Goal: Information Seeking & Learning: Learn about a topic

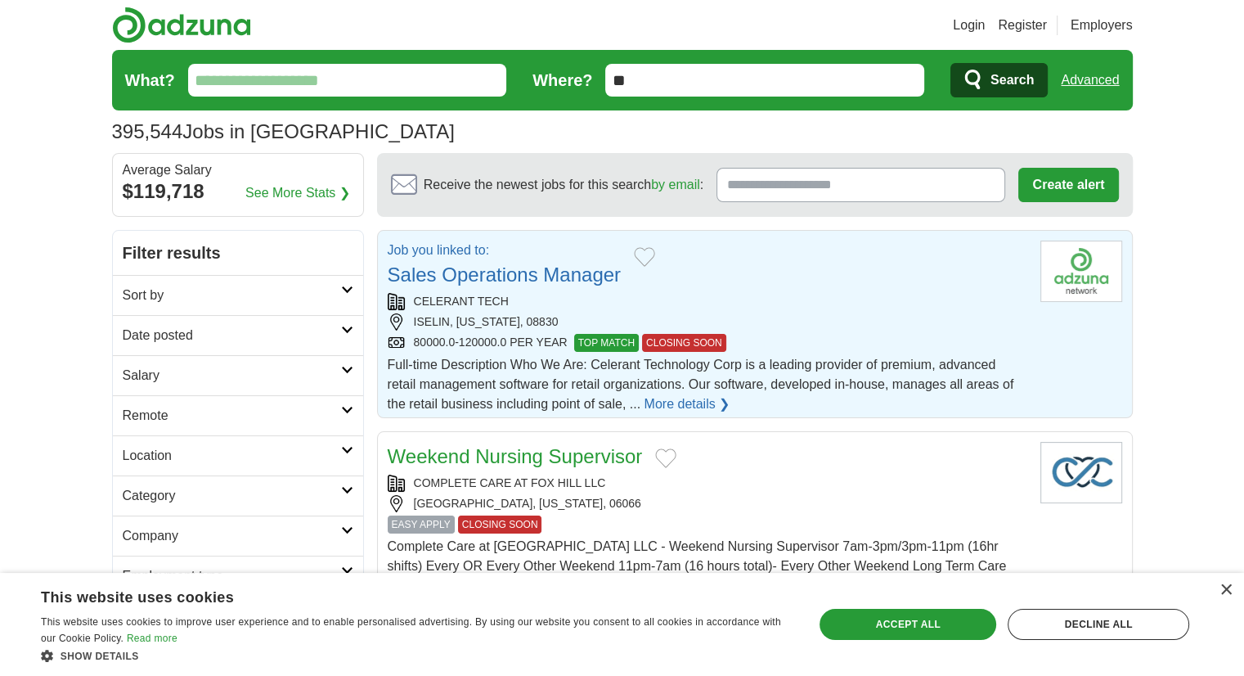
click at [542, 272] on link "Sales Operations Manager" at bounding box center [505, 274] width 234 height 22
click at [267, 195] on link "See More Stats ❯" at bounding box center [297, 193] width 105 height 20
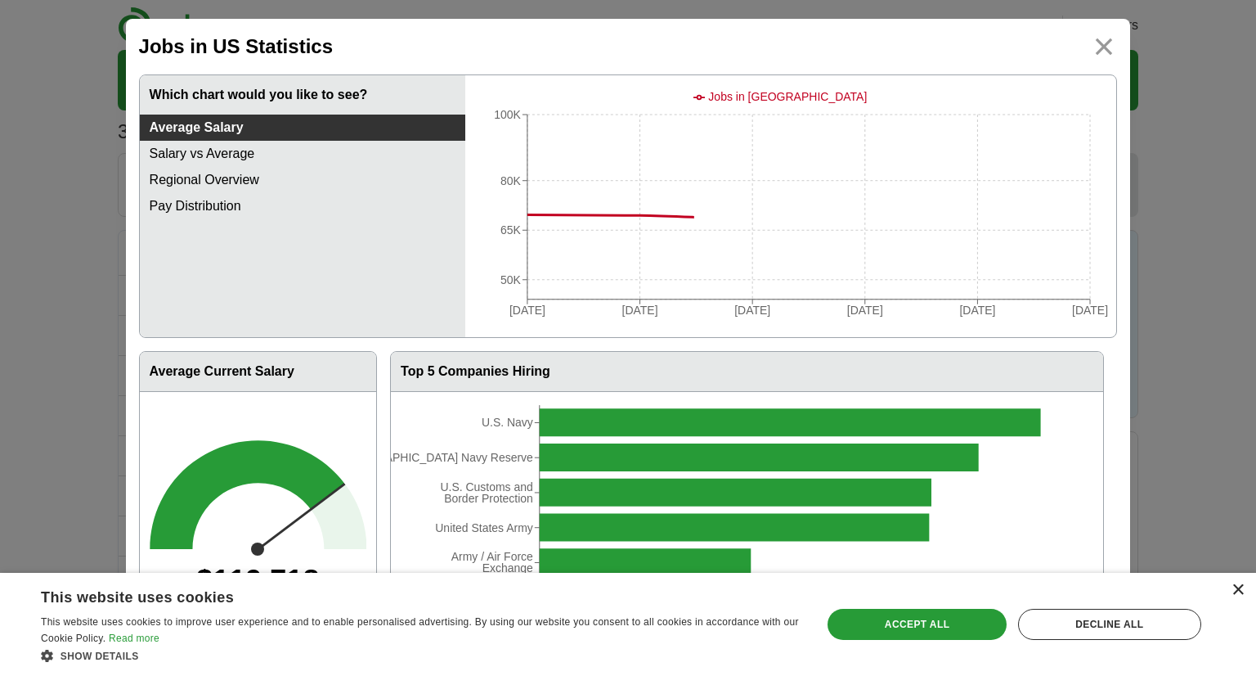
click at [1237, 590] on div "×" at bounding box center [1238, 590] width 12 height 12
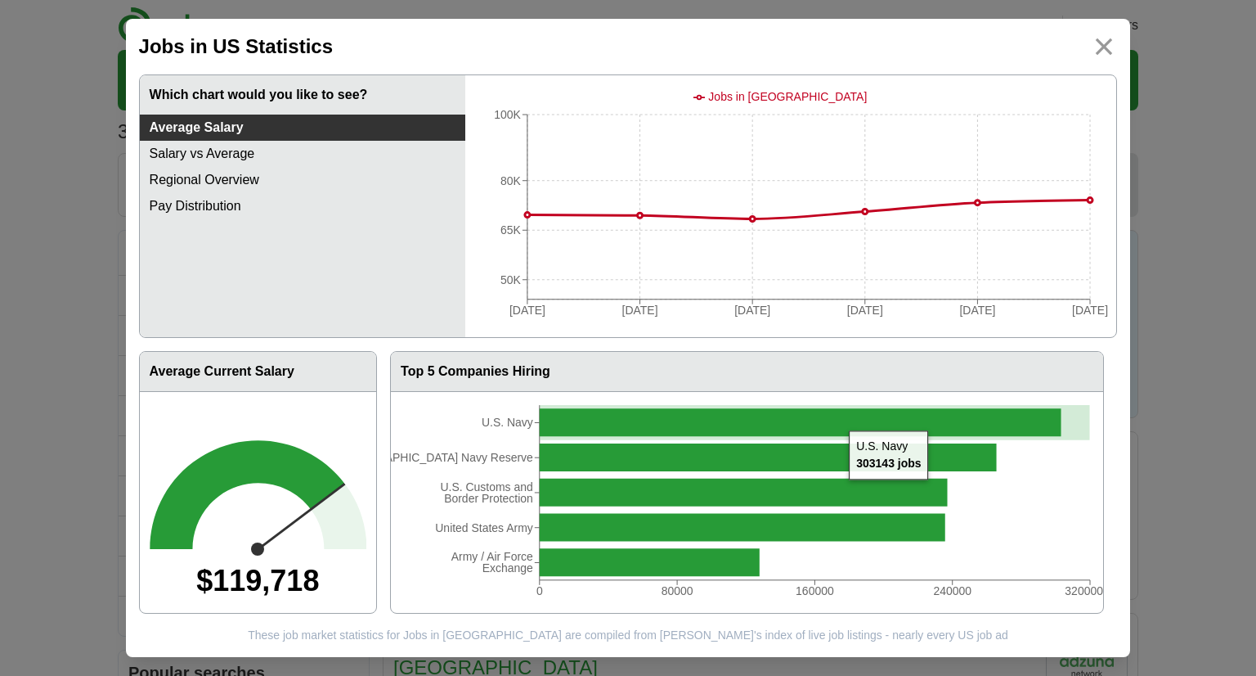
click at [841, 420] on icon at bounding box center [801, 422] width 522 height 28
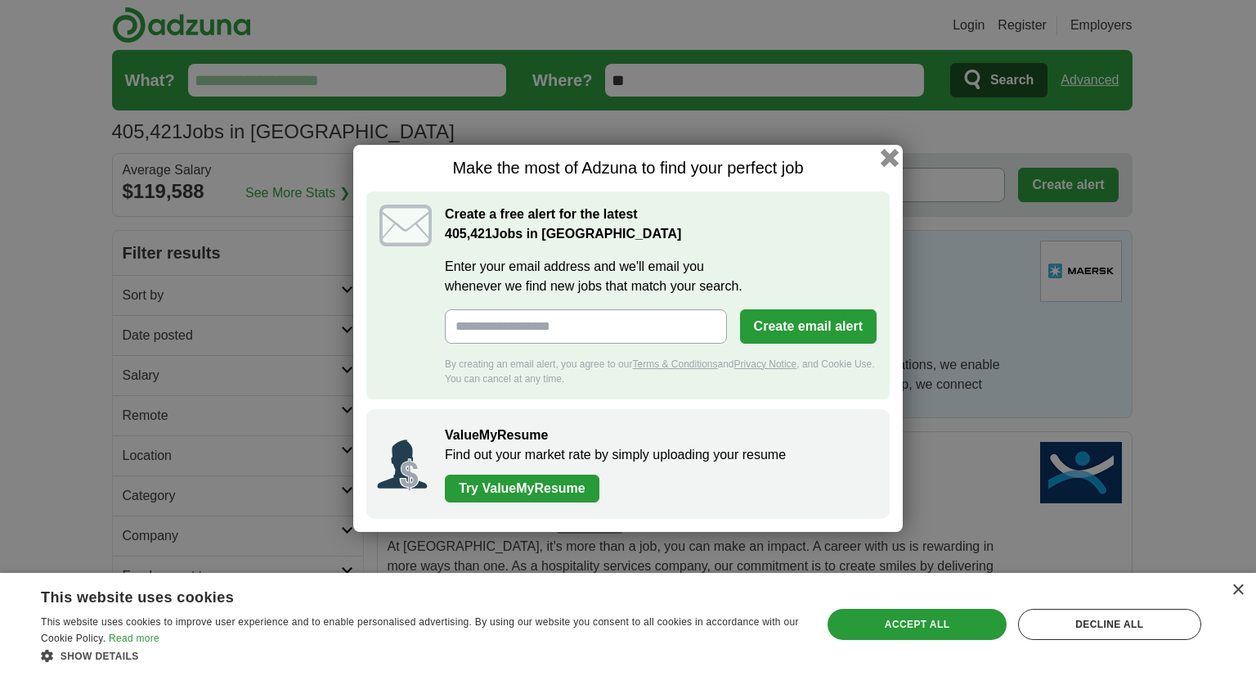
click at [895, 157] on button "button" at bounding box center [890, 157] width 18 height 18
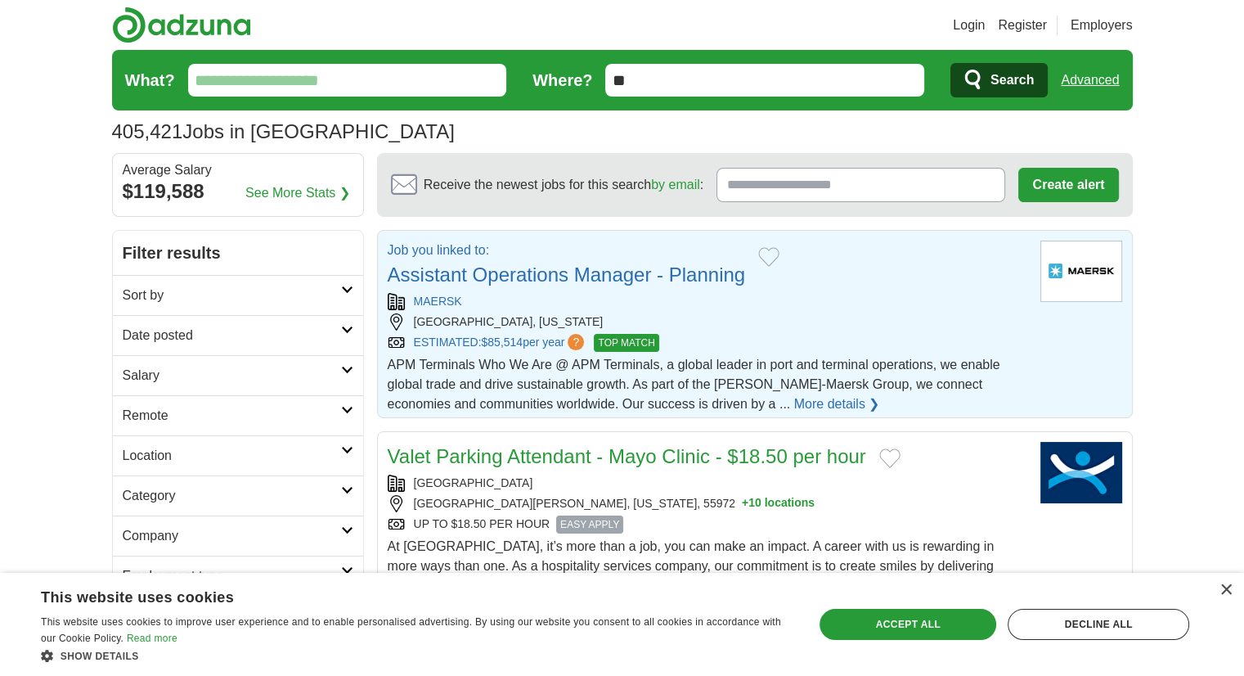
scroll to position [159, 0]
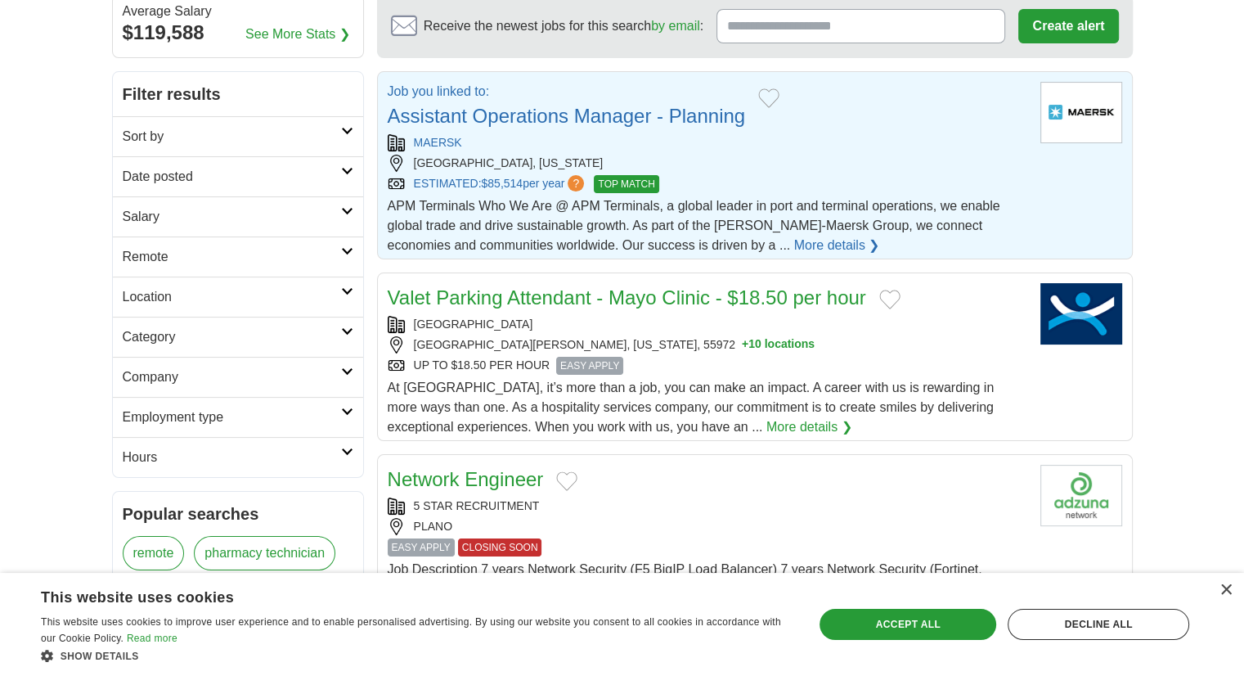
click at [595, 115] on link "Assistant Operations Manager - Planning" at bounding box center [567, 116] width 358 height 22
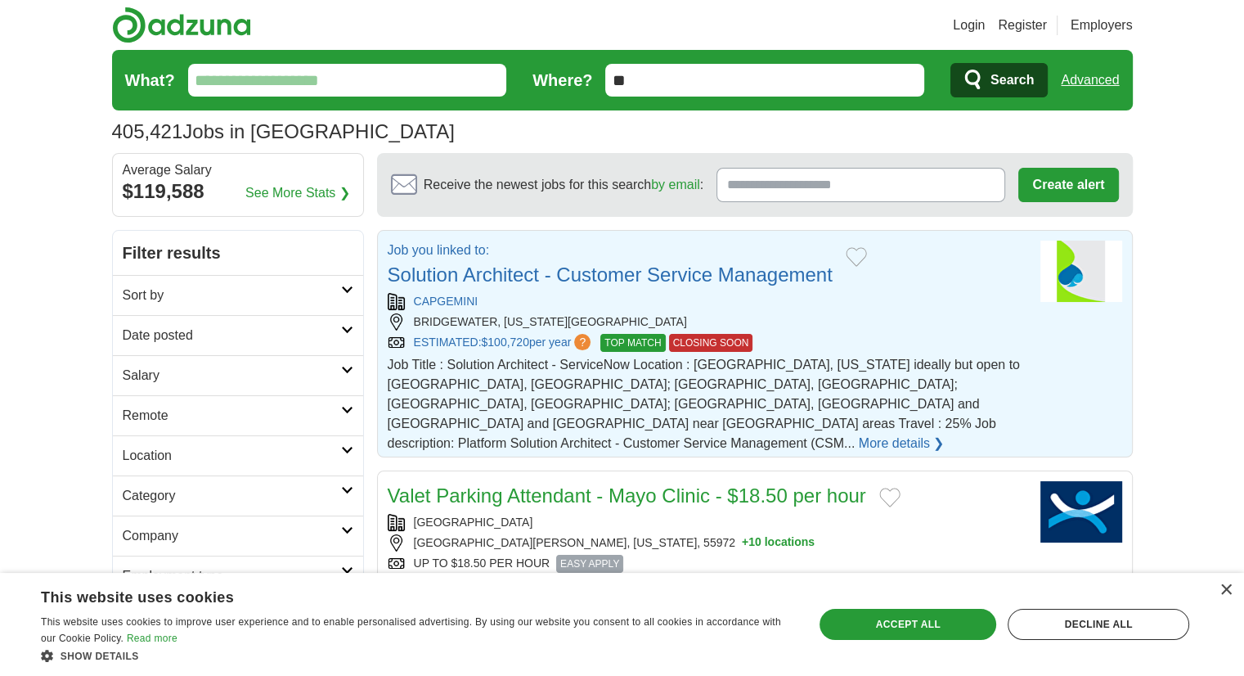
click at [736, 275] on link "Solution Architect - Customer Service Management" at bounding box center [610, 274] width 445 height 22
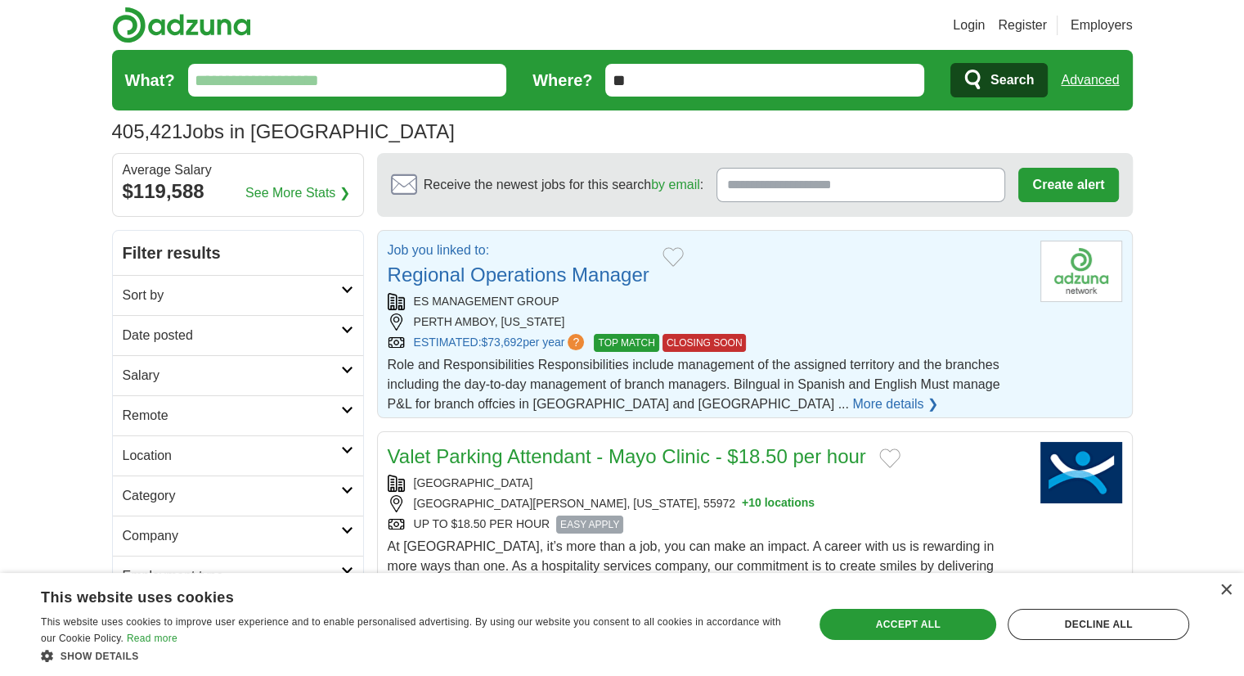
click at [581, 272] on link "Regional Operations Manager" at bounding box center [519, 274] width 262 height 22
